Goal: Check status: Check status

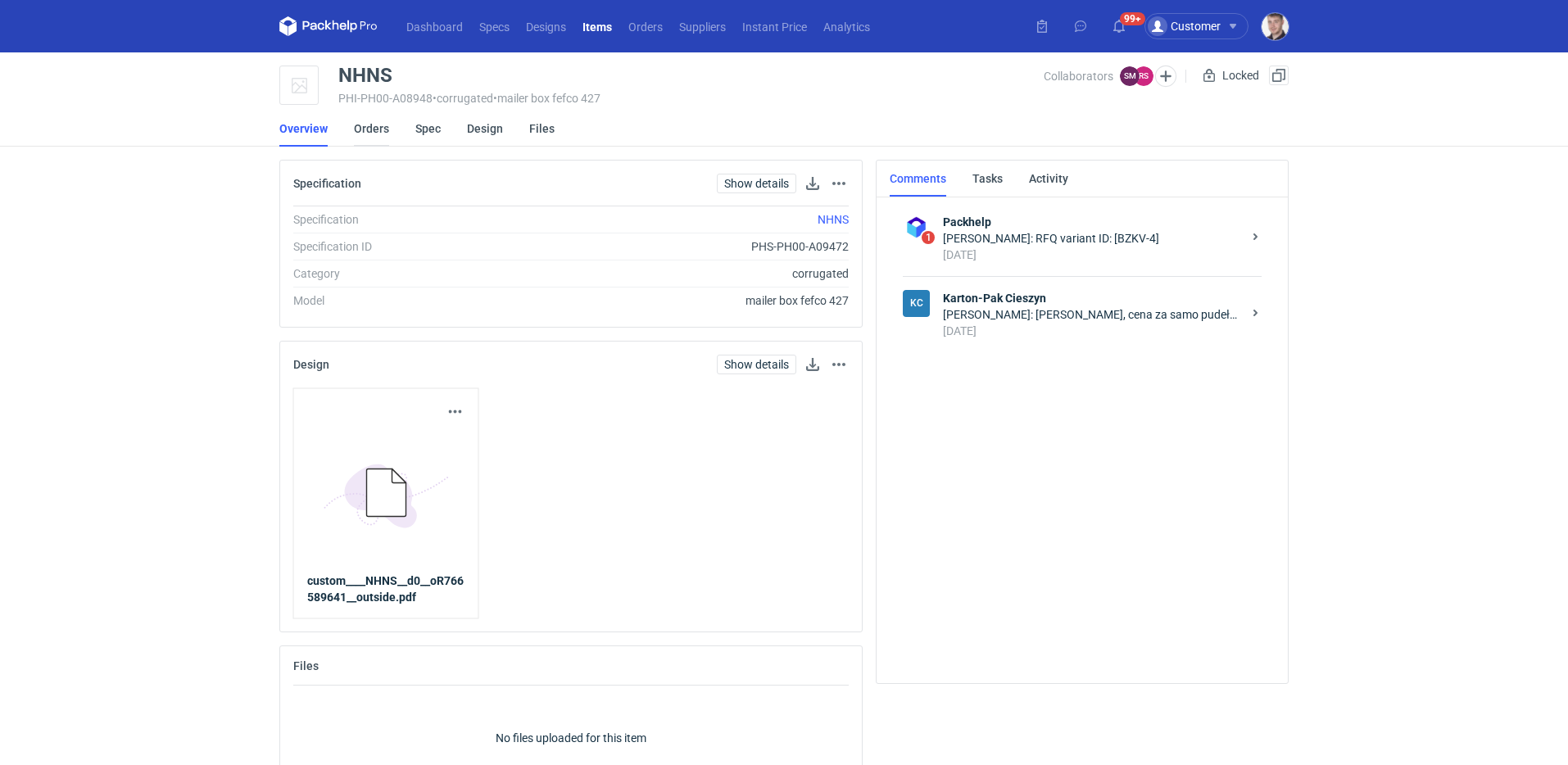
click at [385, 124] on link "Orders" at bounding box center [371, 129] width 35 height 36
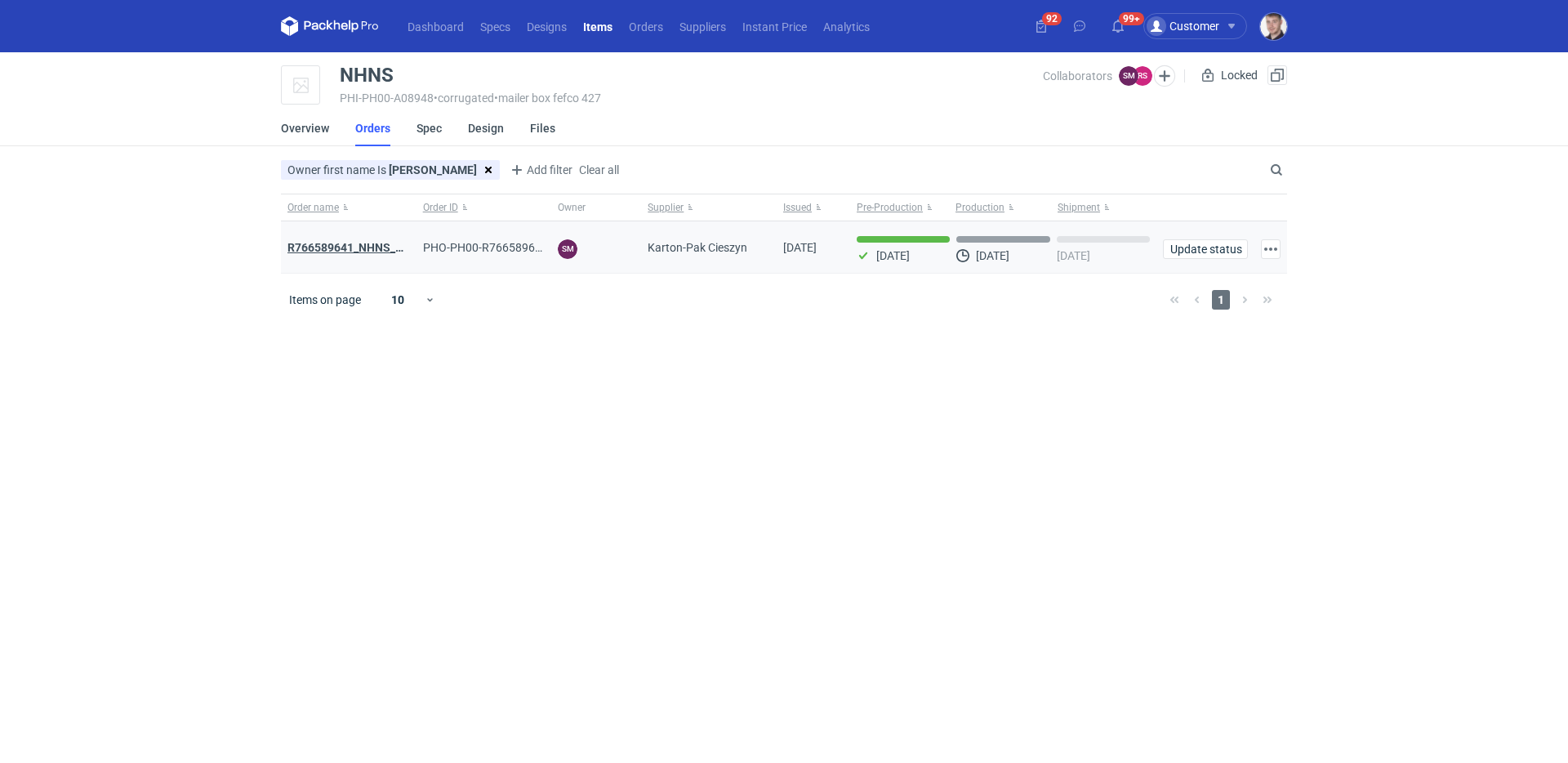
click at [372, 252] on strong "R766589641_NHNS_LUSD" at bounding box center [355, 248] width 136 height 13
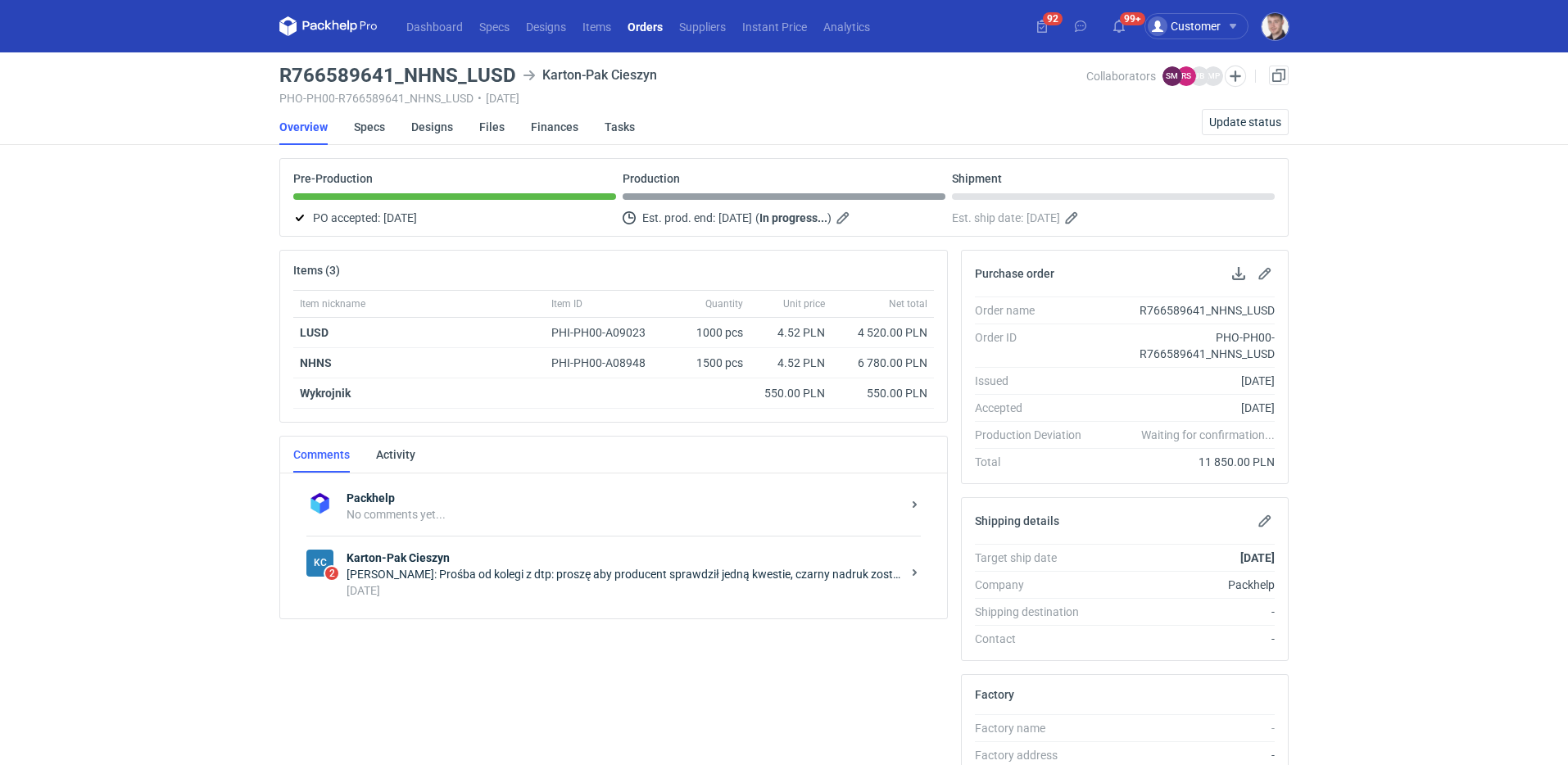
click at [541, 579] on div "[PERSON_NAME]: Prośba od kolegi z dtp: proszę aby producent sprawdził jedną kwe…" at bounding box center [623, 574] width 555 height 16
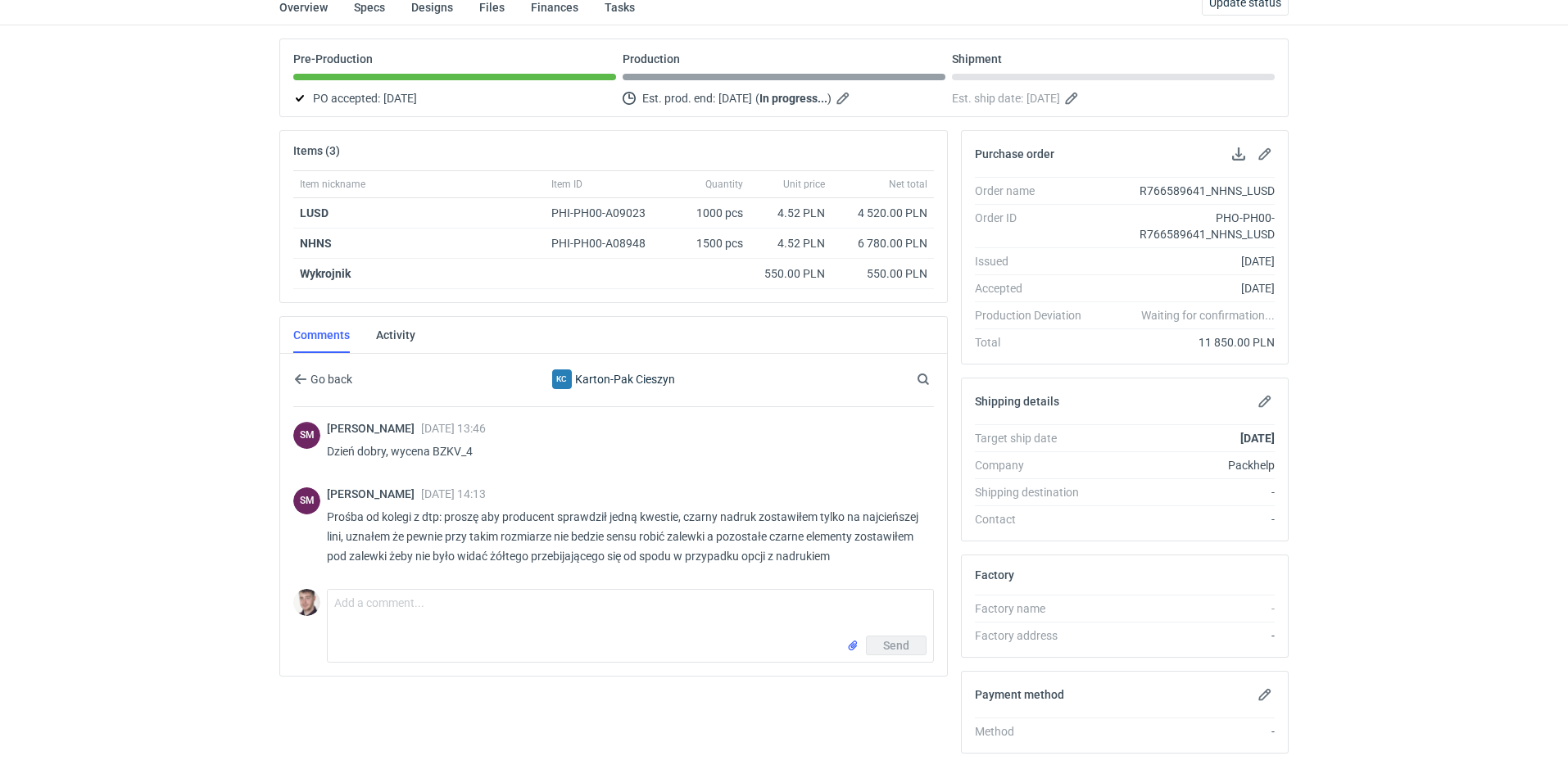
scroll to position [317, 0]
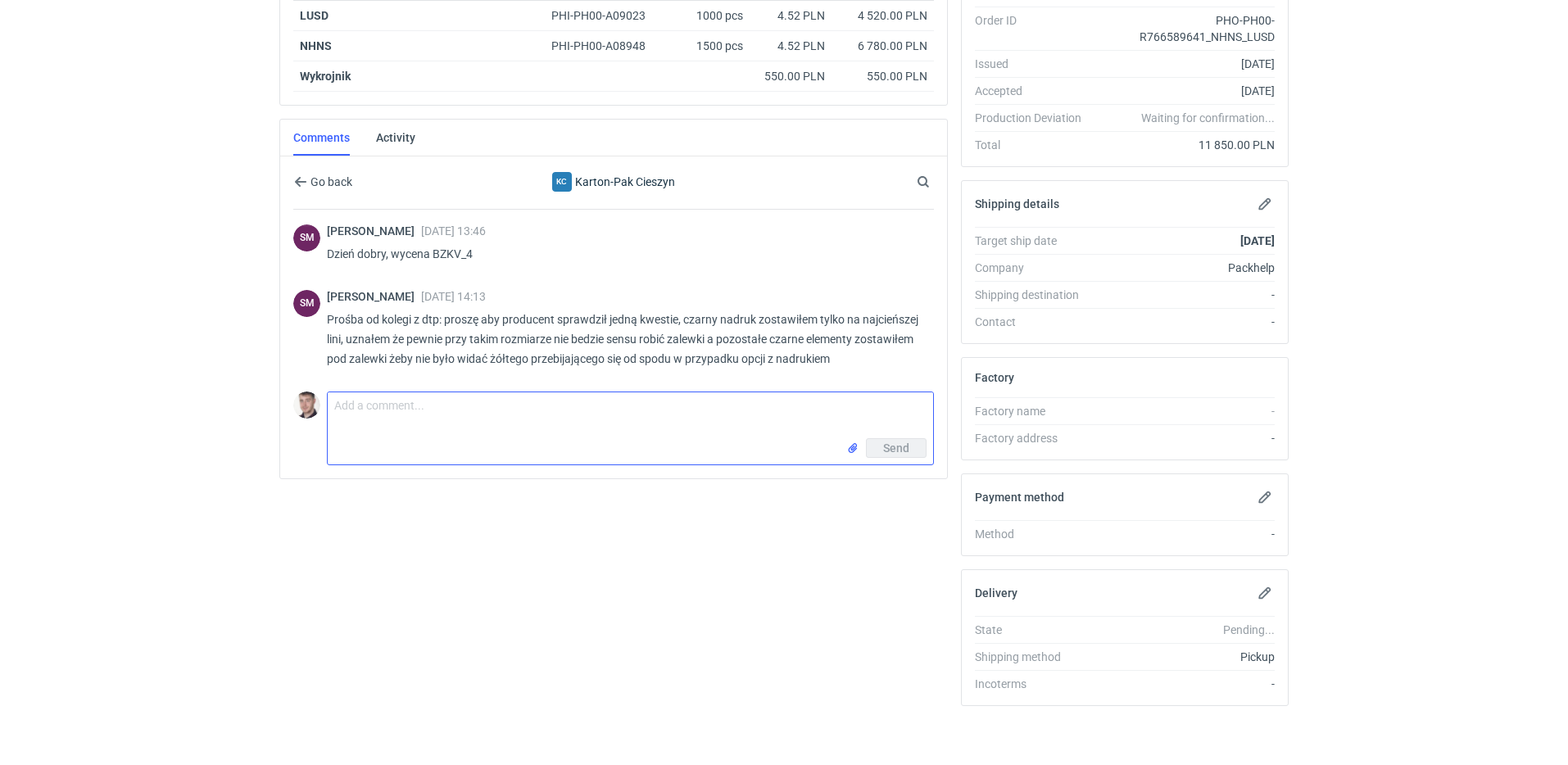
click at [450, 421] on textarea "Comment message" at bounding box center [630, 415] width 605 height 46
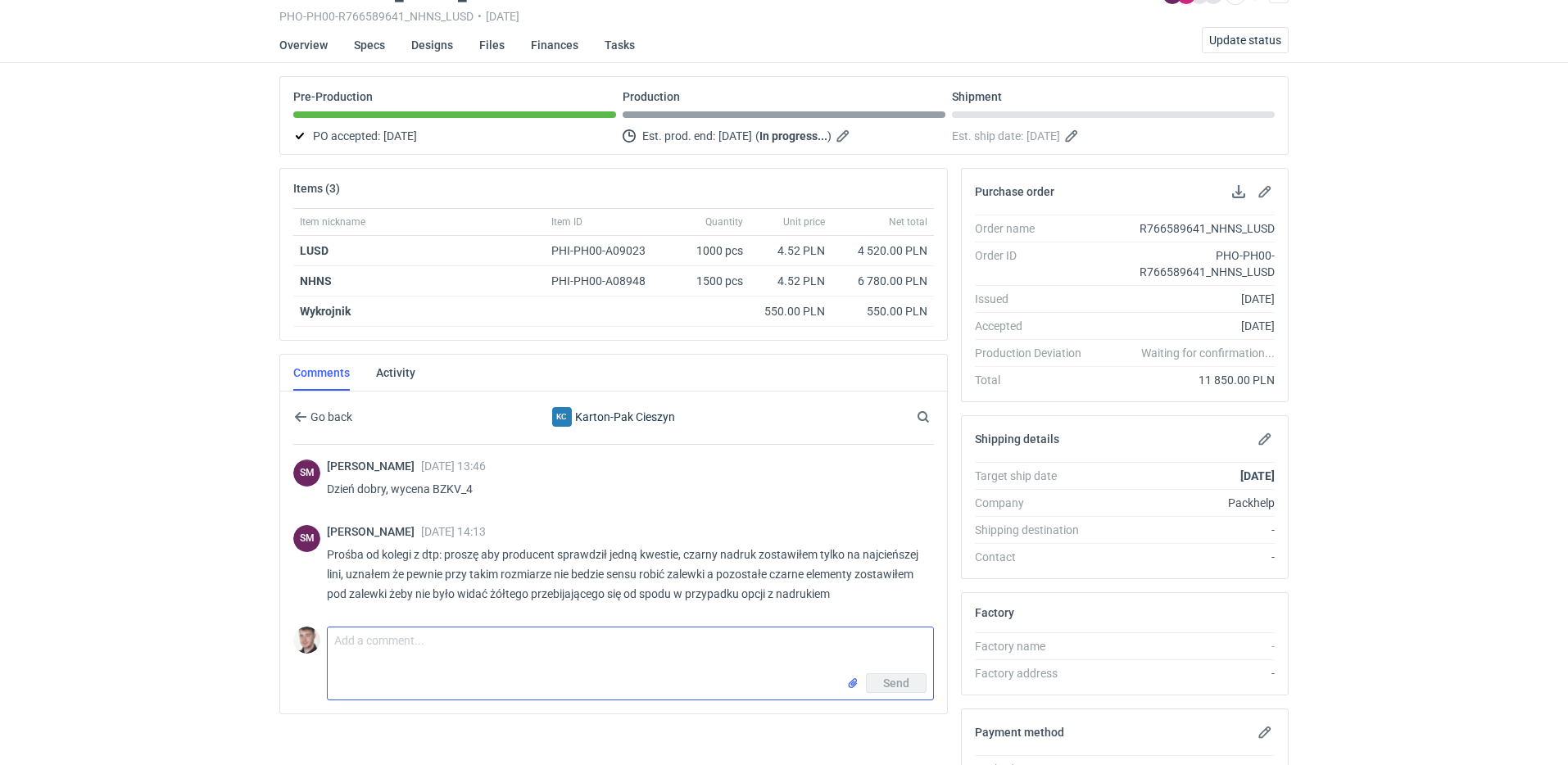
scroll to position [151, 0]
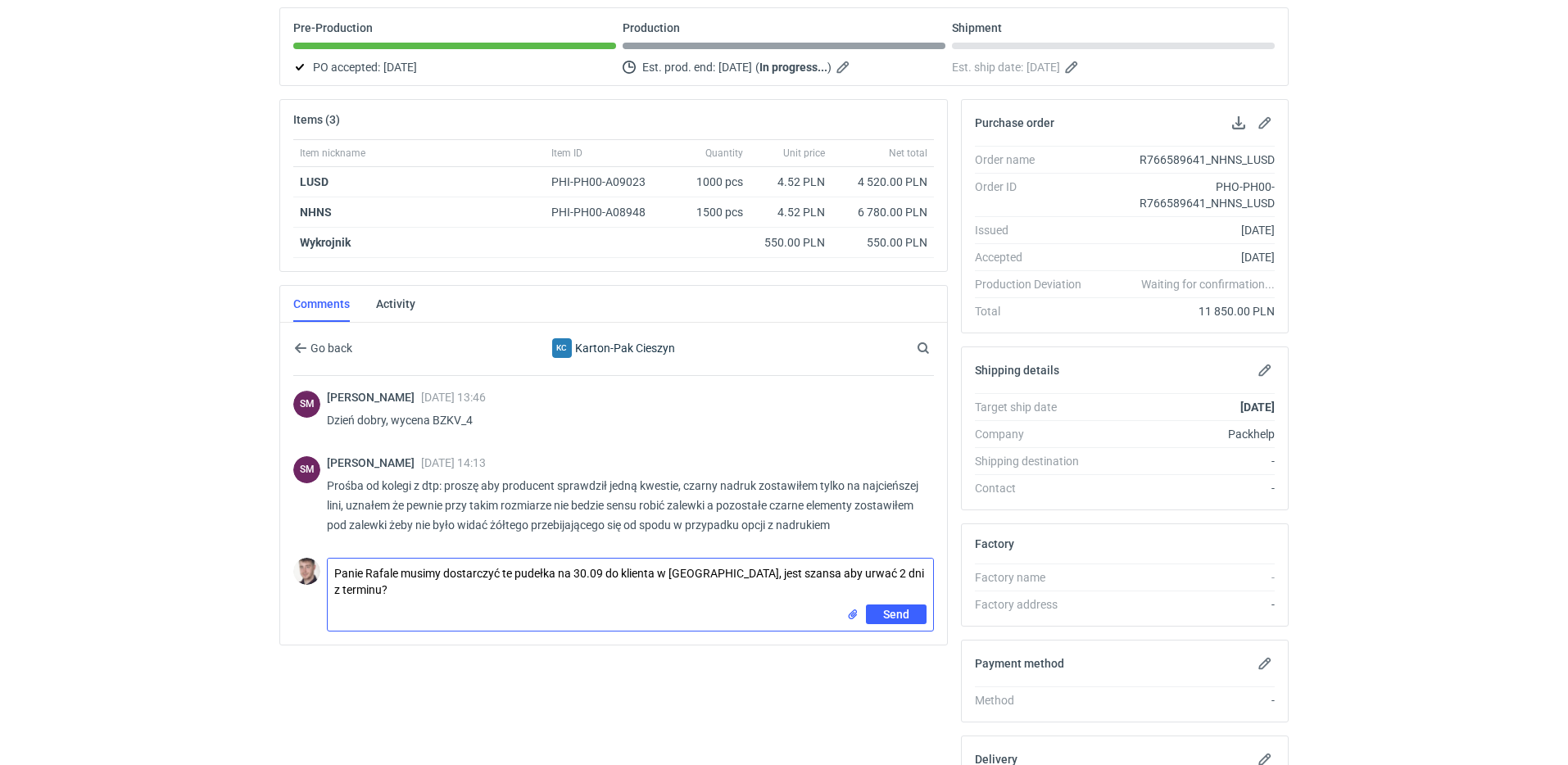
type textarea "Panie Rafale musimy dostarczyć te pudełka na 30.09 do klienta w [GEOGRAPHIC_DAT…"
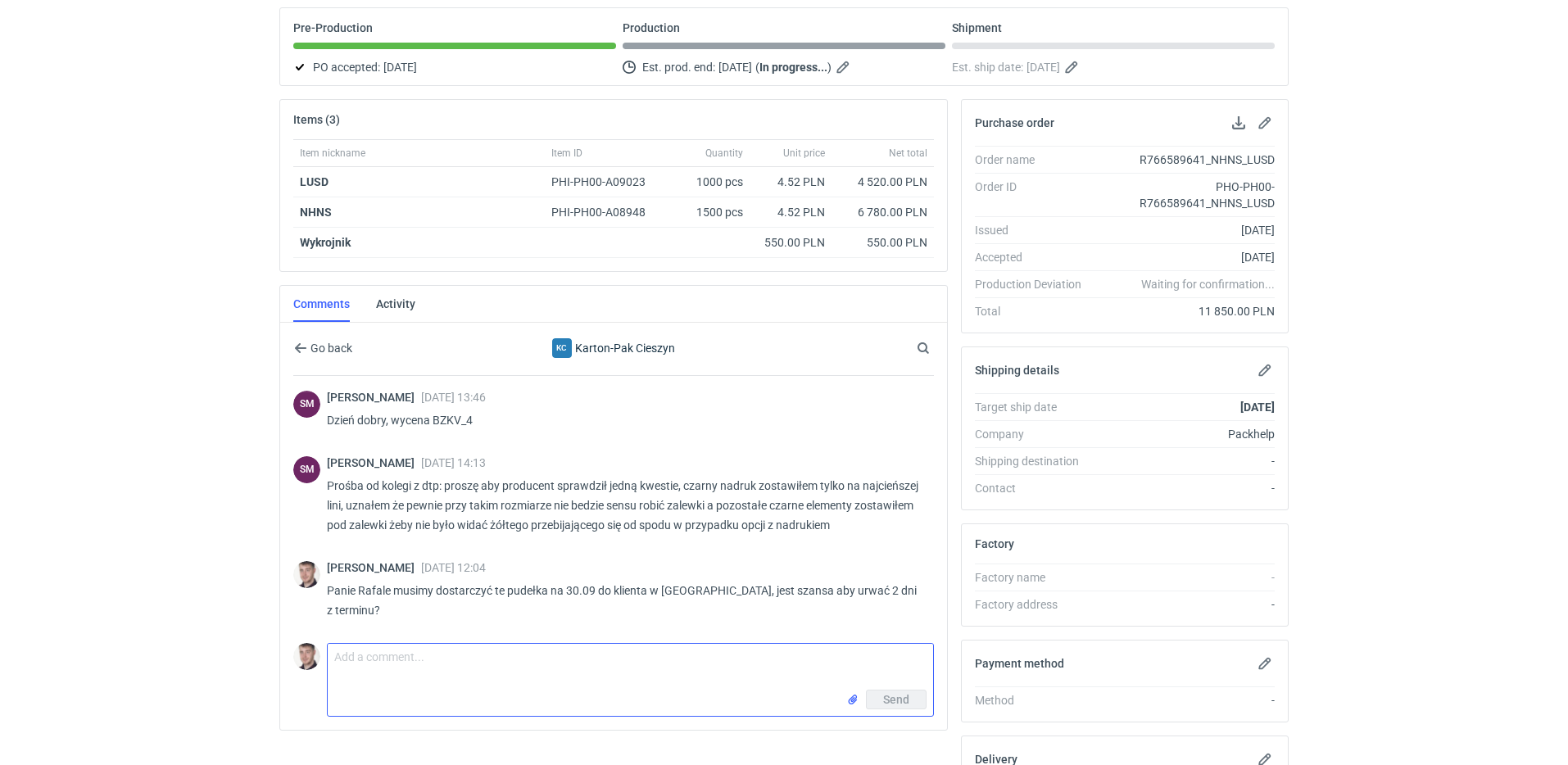
scroll to position [0, 0]
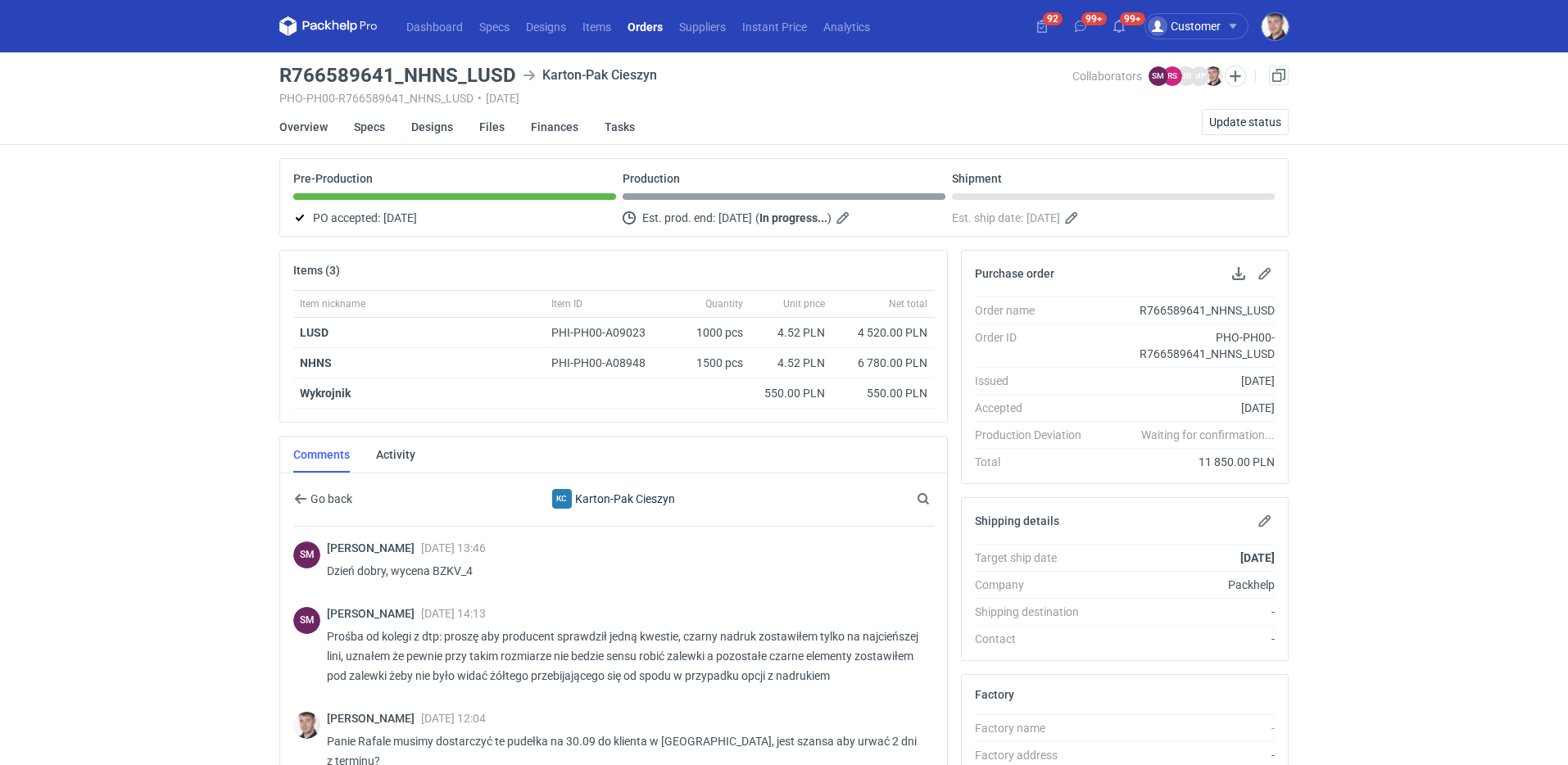
click at [647, 16] on link "Orders" at bounding box center [645, 26] width 52 height 20
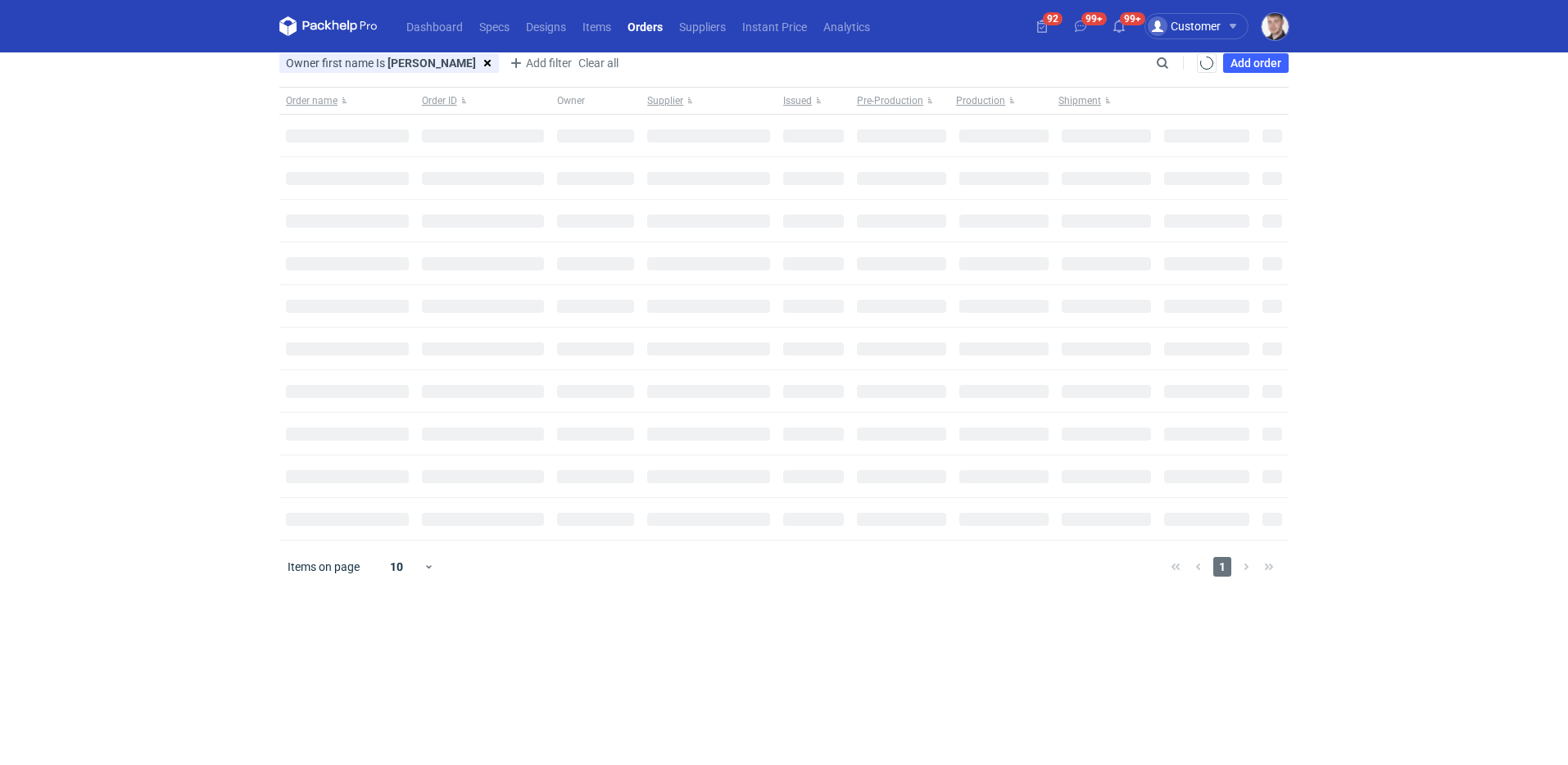
type input "[PERSON_NAME]"
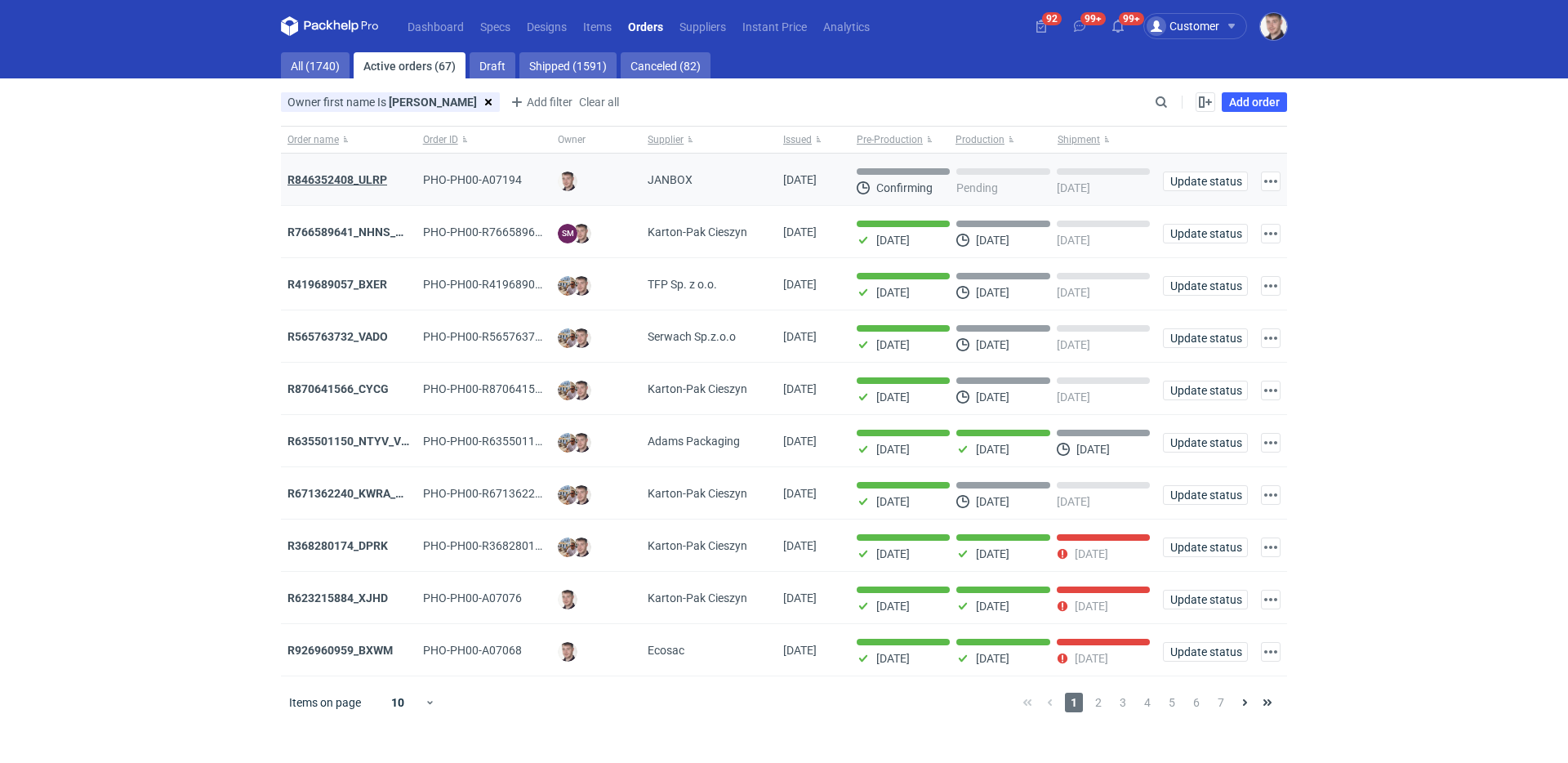
click at [327, 185] on strong "R846352408_ULRP" at bounding box center [337, 180] width 100 height 13
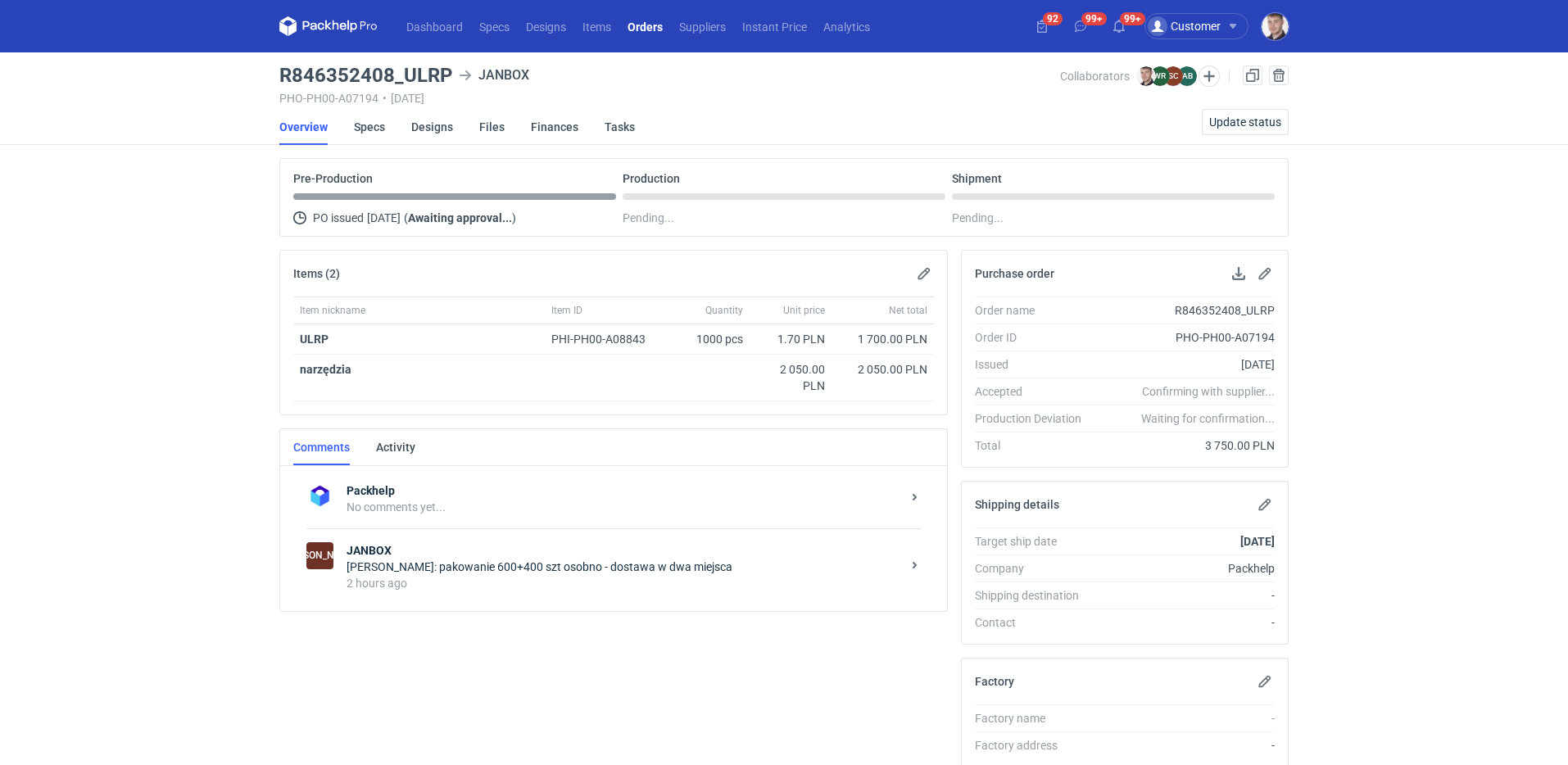
click at [601, 562] on div "[PERSON_NAME]: pakowanie 600+400 szt osobno - dostawa w dwa miejsca" at bounding box center [623, 567] width 555 height 16
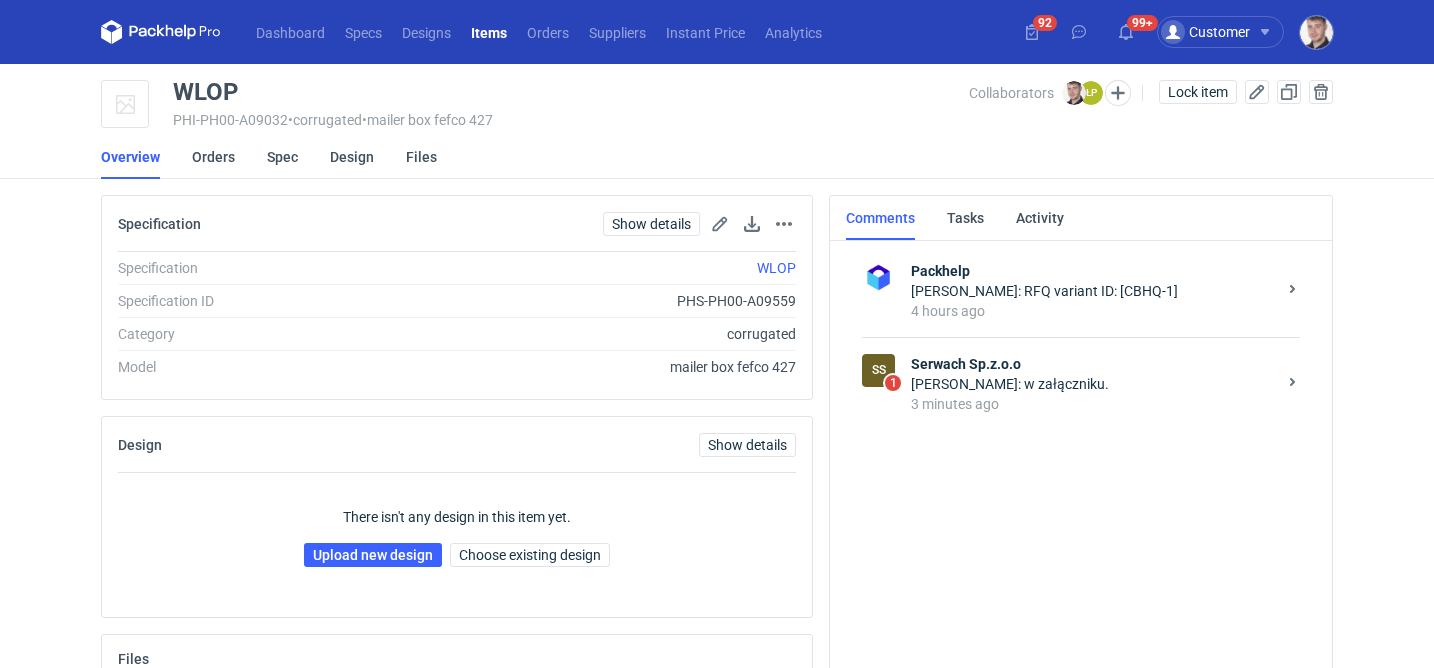
click at [1042, 390] on div "Łukasz Postawa: w załączniku." at bounding box center [1093, 384] width 365 height 20
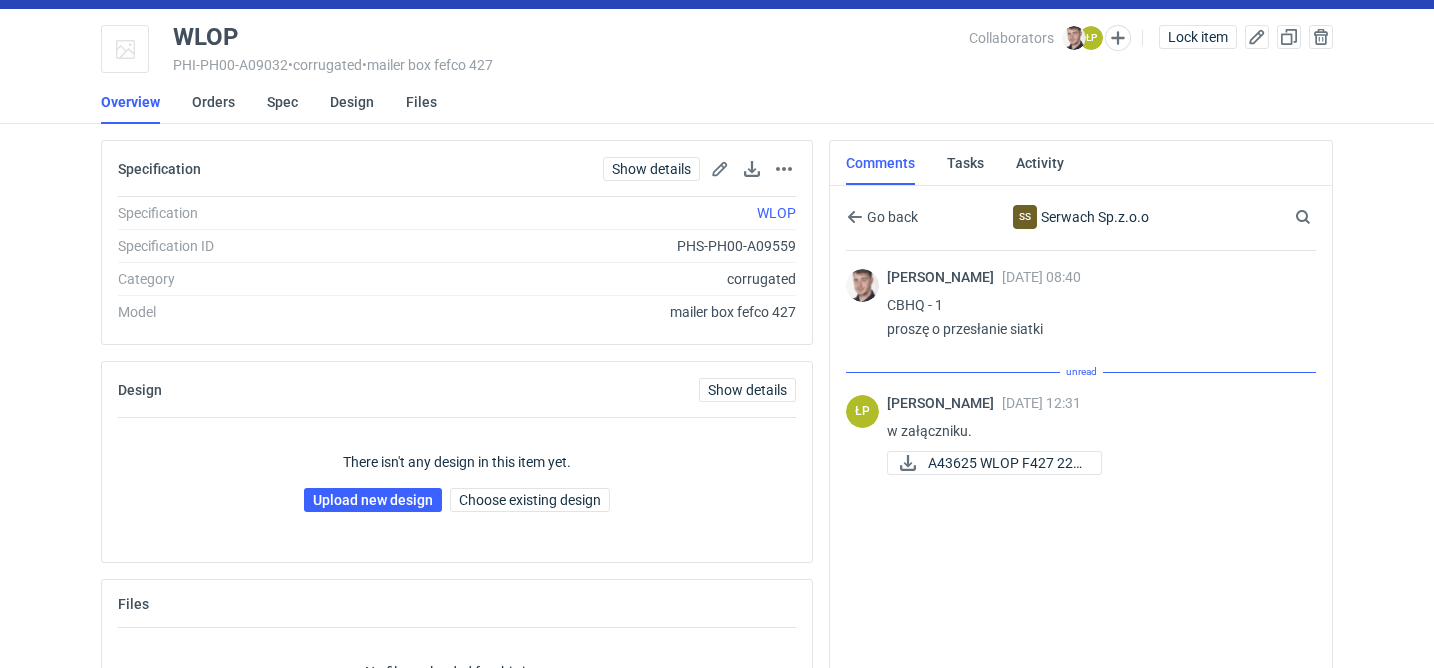
scroll to position [160, 0]
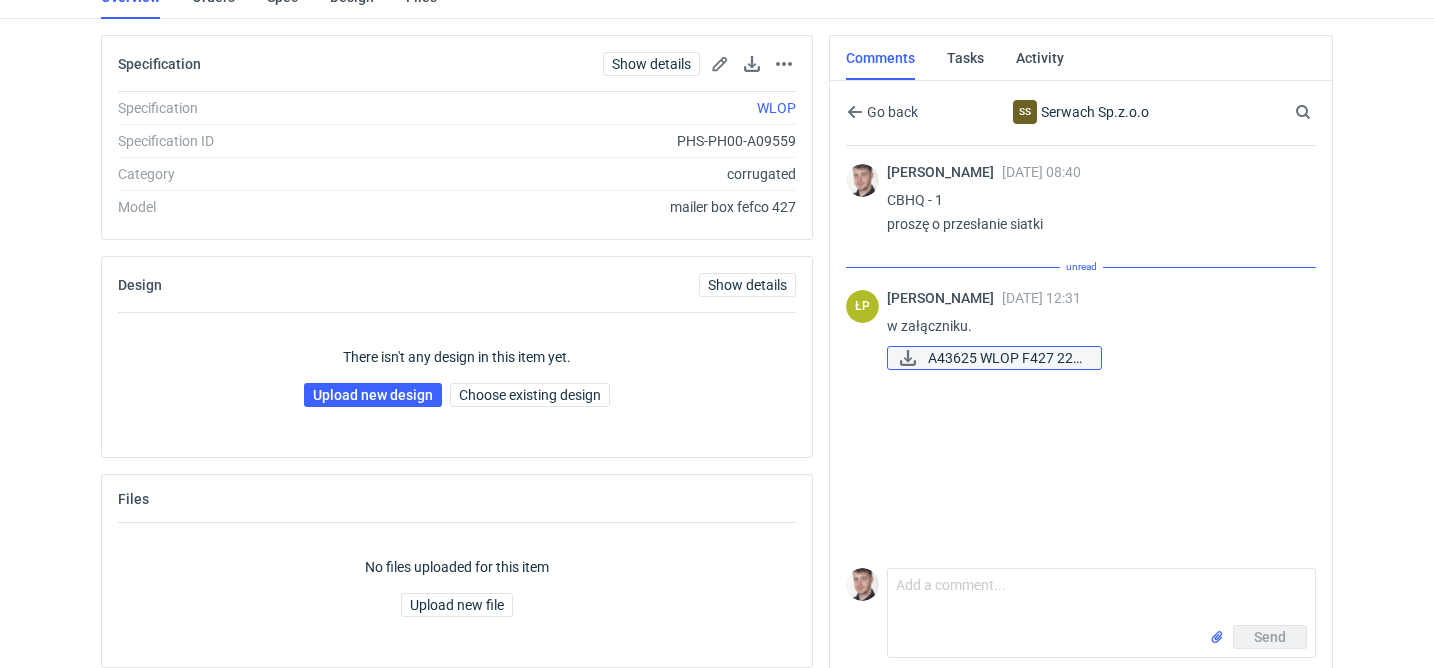
click at [987, 360] on span "A43625 WLOP F427 220..." at bounding box center [1006, 358] width 157 height 22
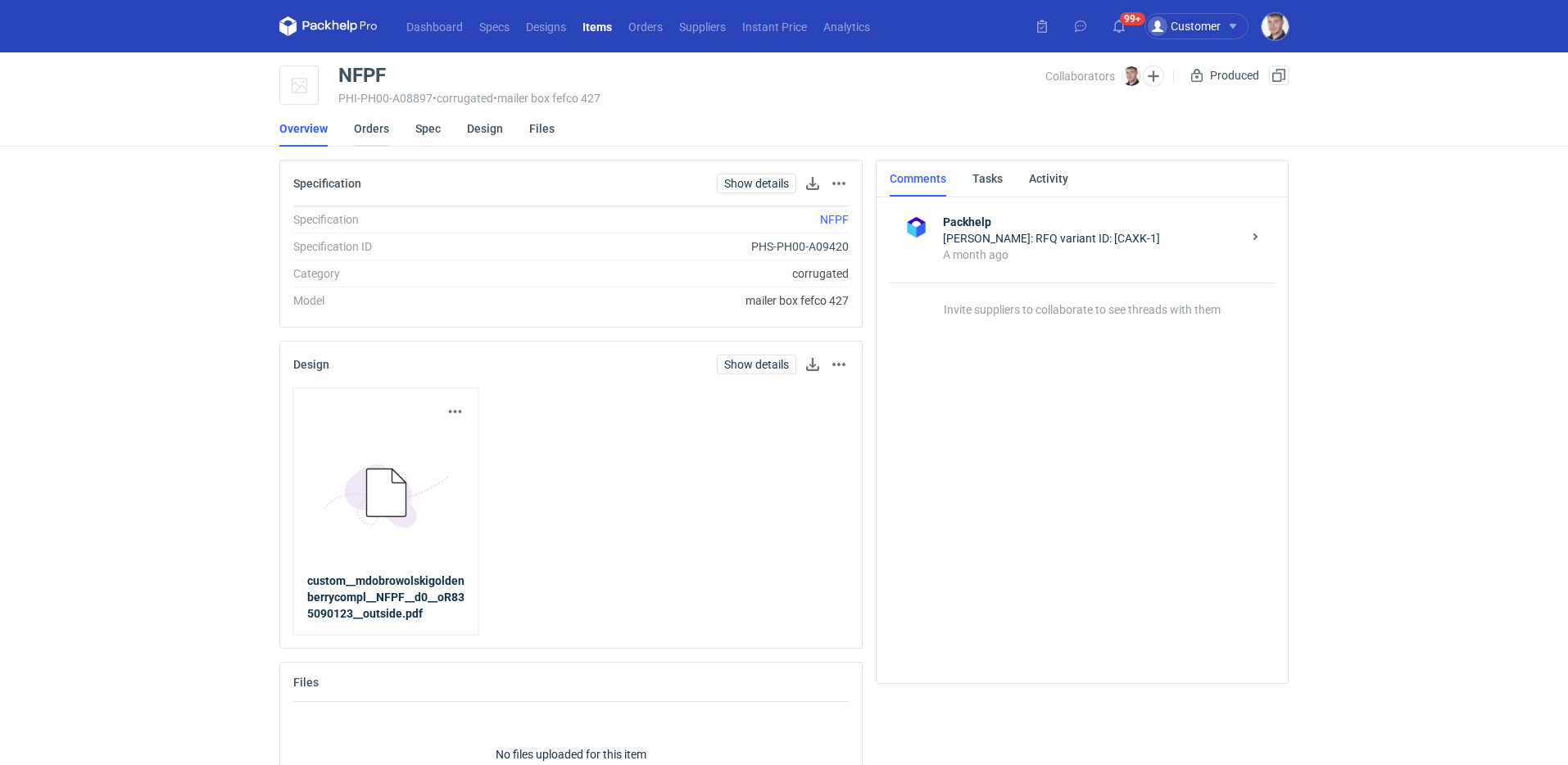
click at [367, 136] on link "Orders" at bounding box center [371, 129] width 35 height 36
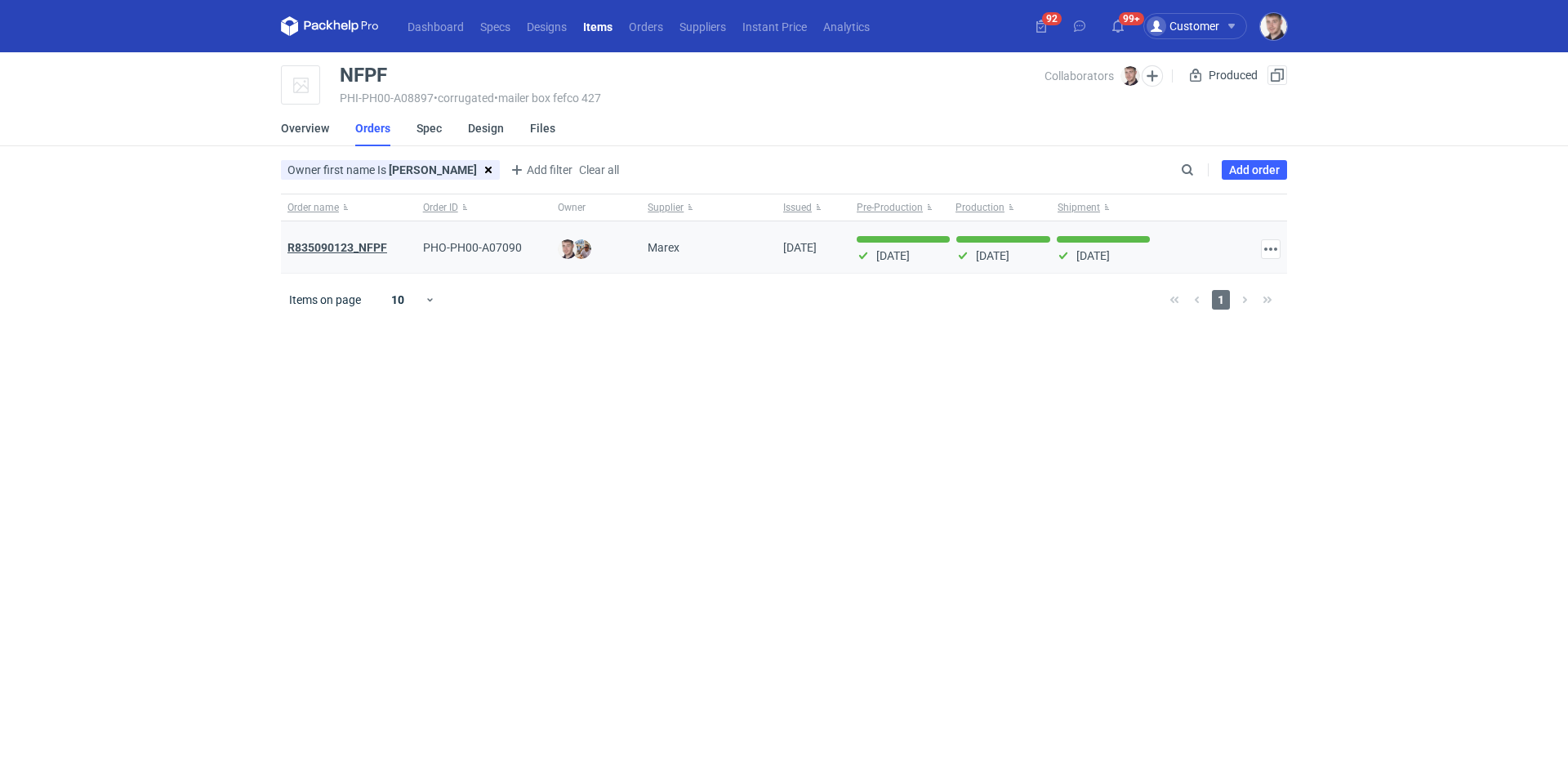
click at [367, 252] on strong "R835090123_NFPF" at bounding box center [337, 248] width 100 height 13
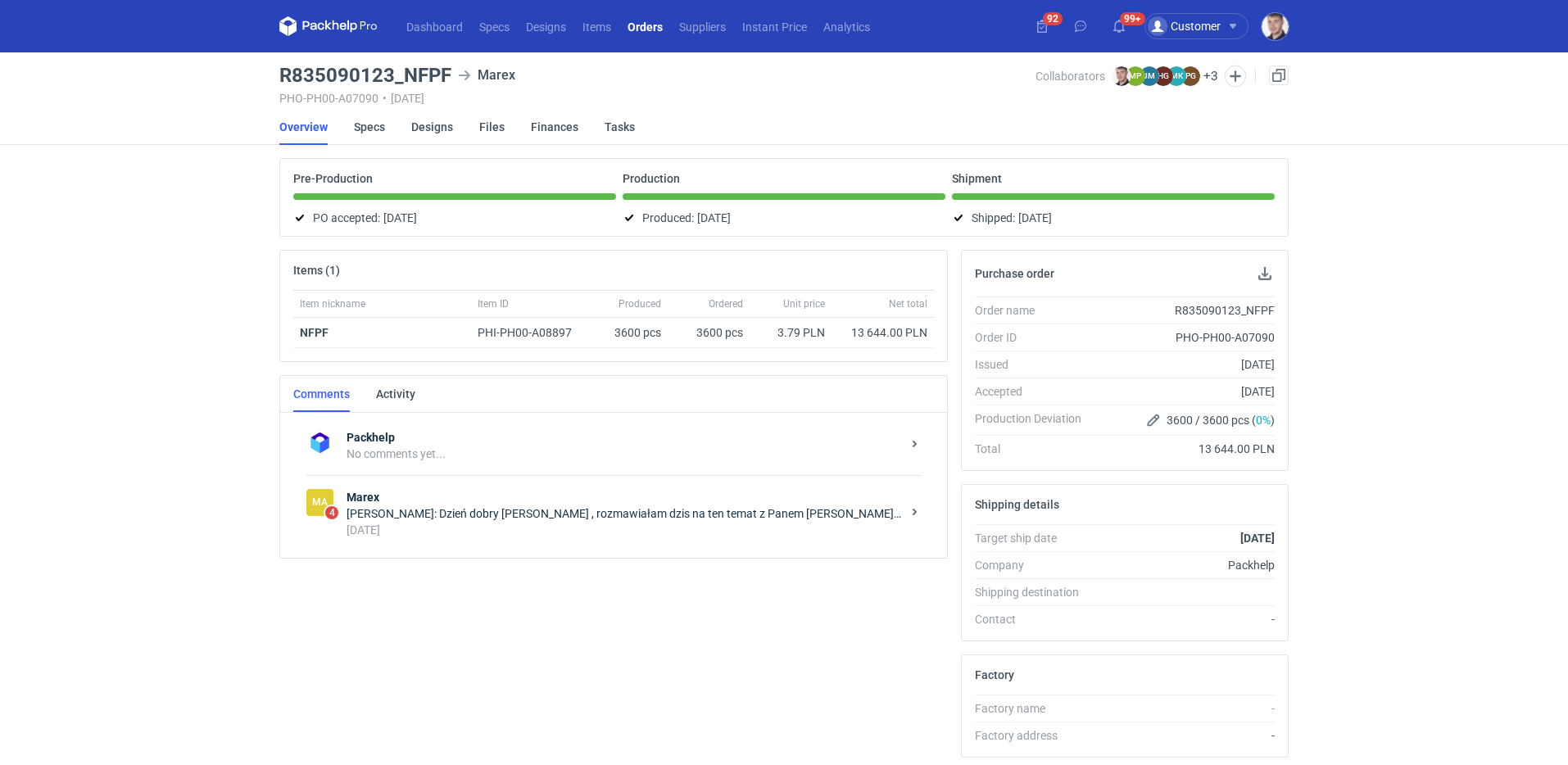
click at [519, 523] on div "13 days ago" at bounding box center [623, 530] width 555 height 16
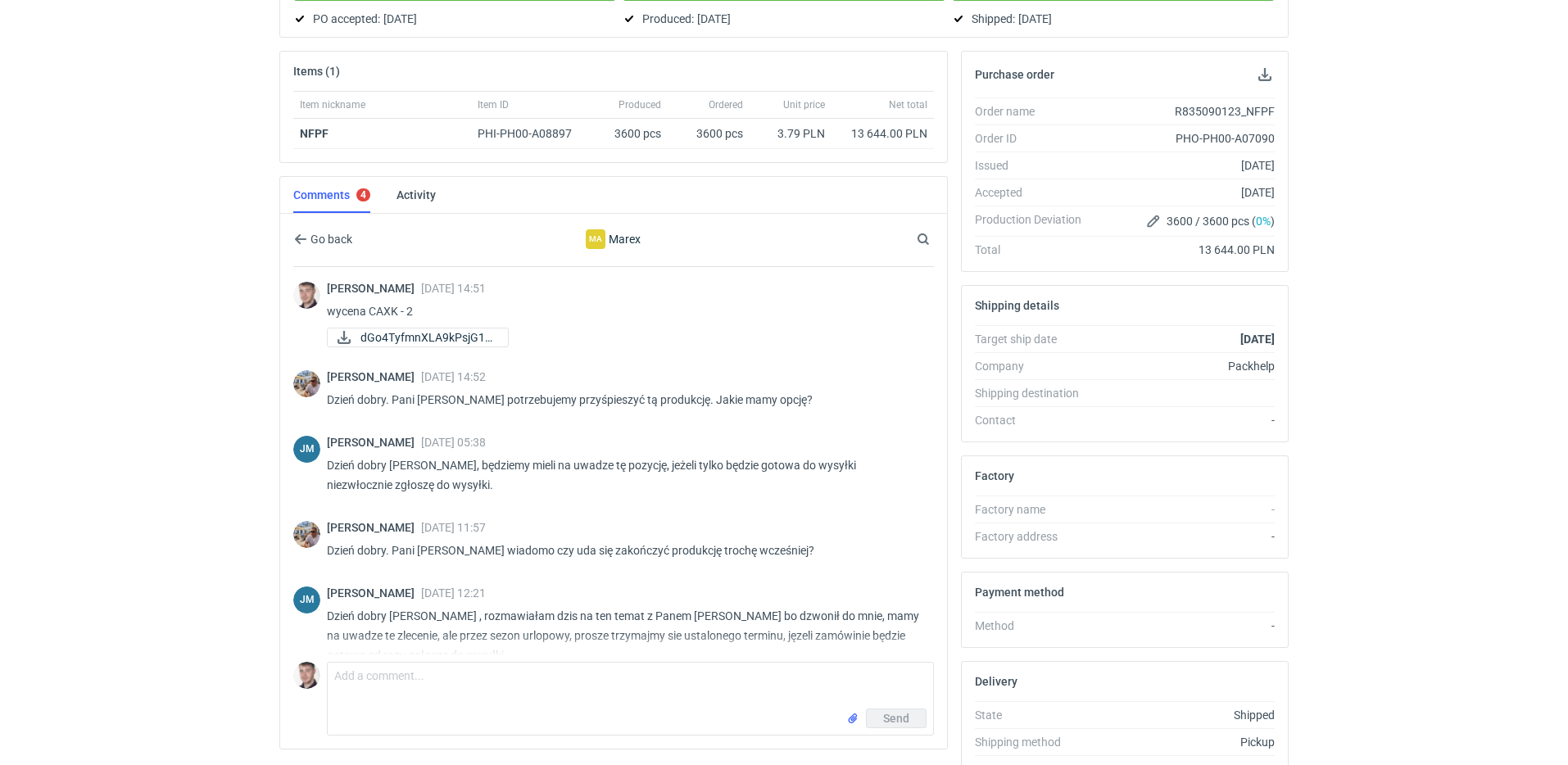
scroll to position [25, 0]
